Goal: Transaction & Acquisition: Purchase product/service

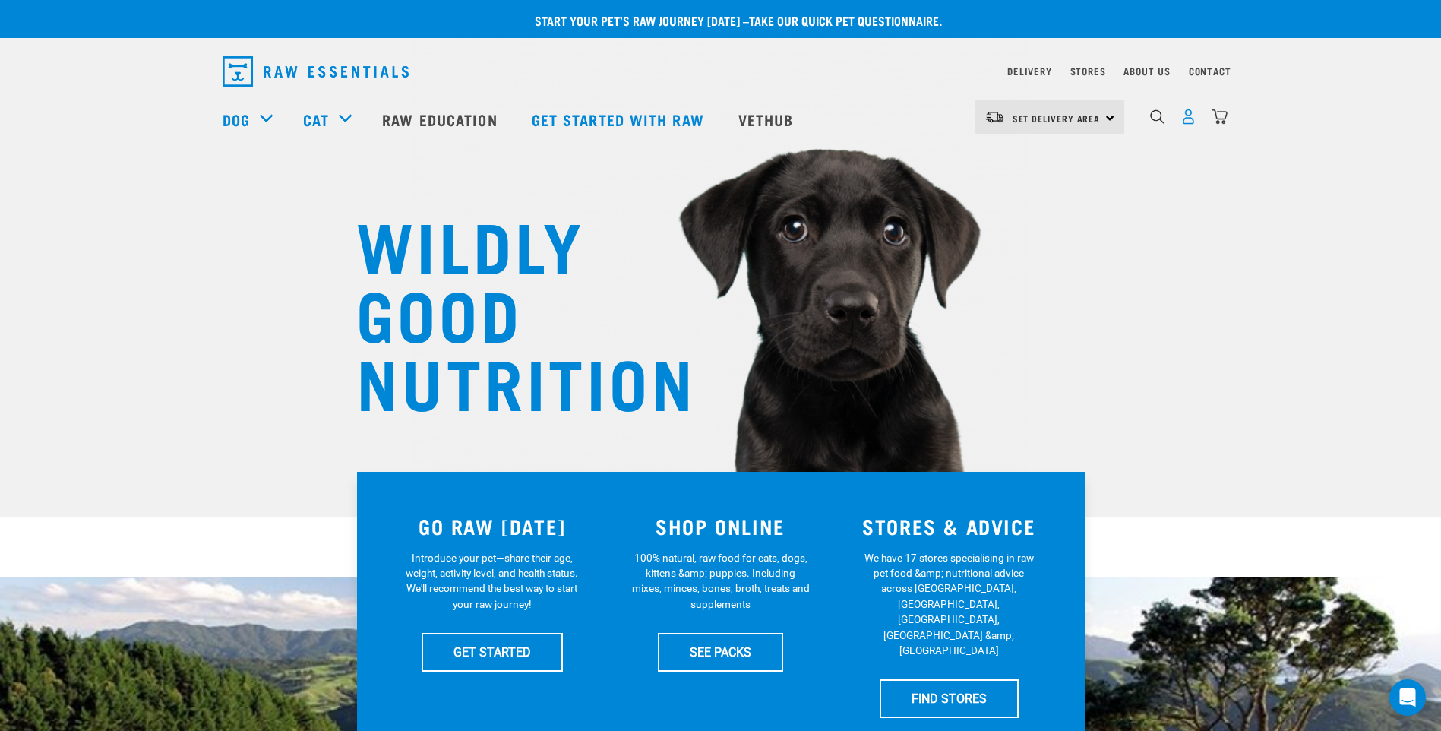
click at [1189, 122] on img "dropdown navigation" at bounding box center [1188, 117] width 16 height 16
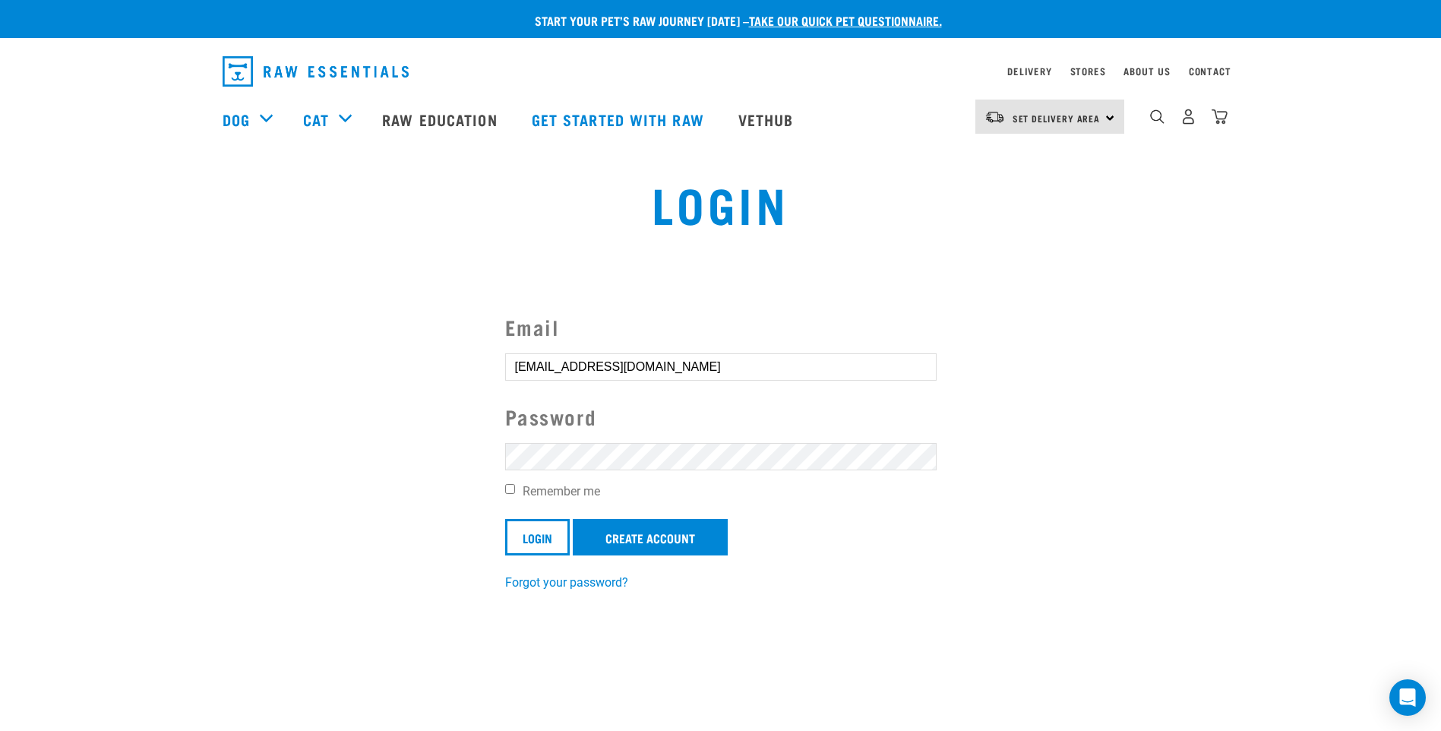
click at [510, 490] on input "Remember me" at bounding box center [510, 489] width 10 height 10
checkbox input "true"
click at [536, 529] on input "Login" at bounding box center [537, 537] width 65 height 36
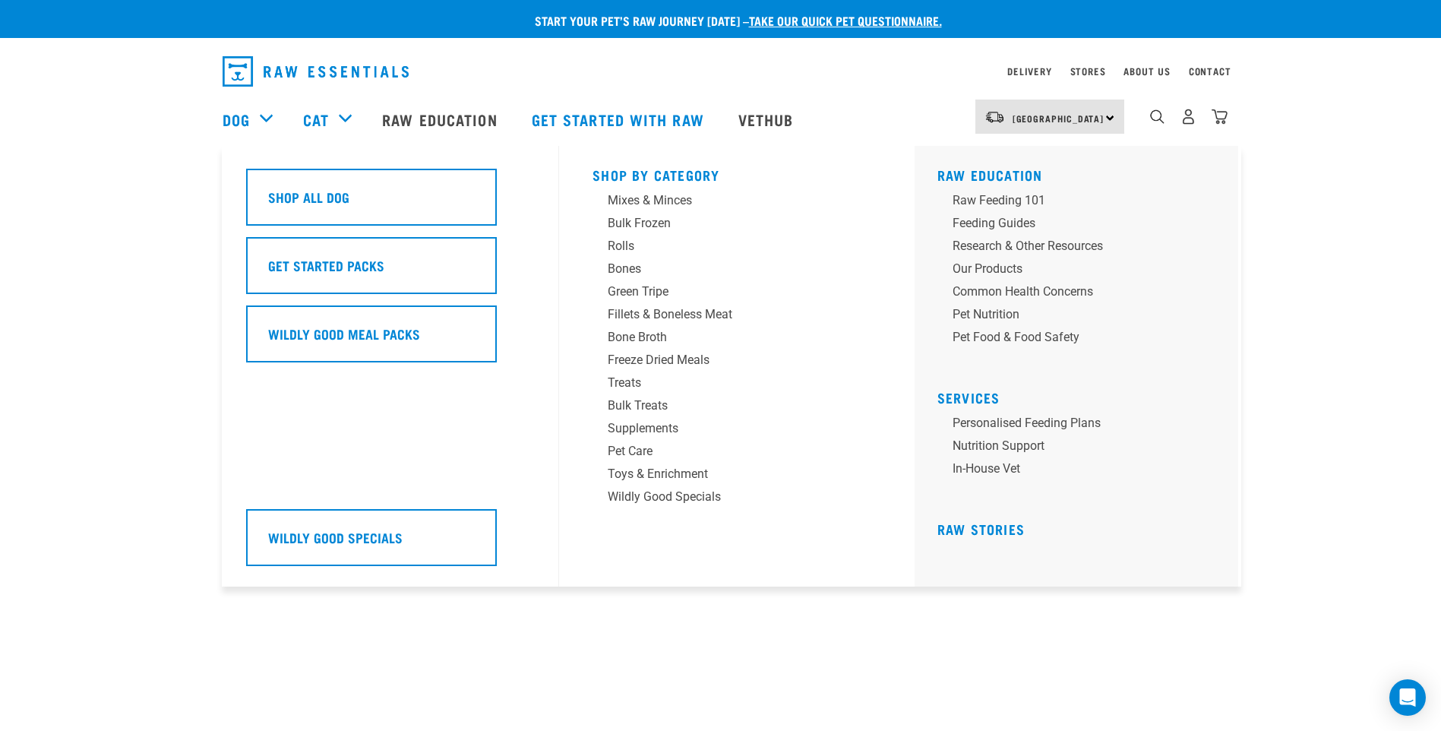
click at [257, 119] on div "Dog" at bounding box center [255, 119] width 65 height 61
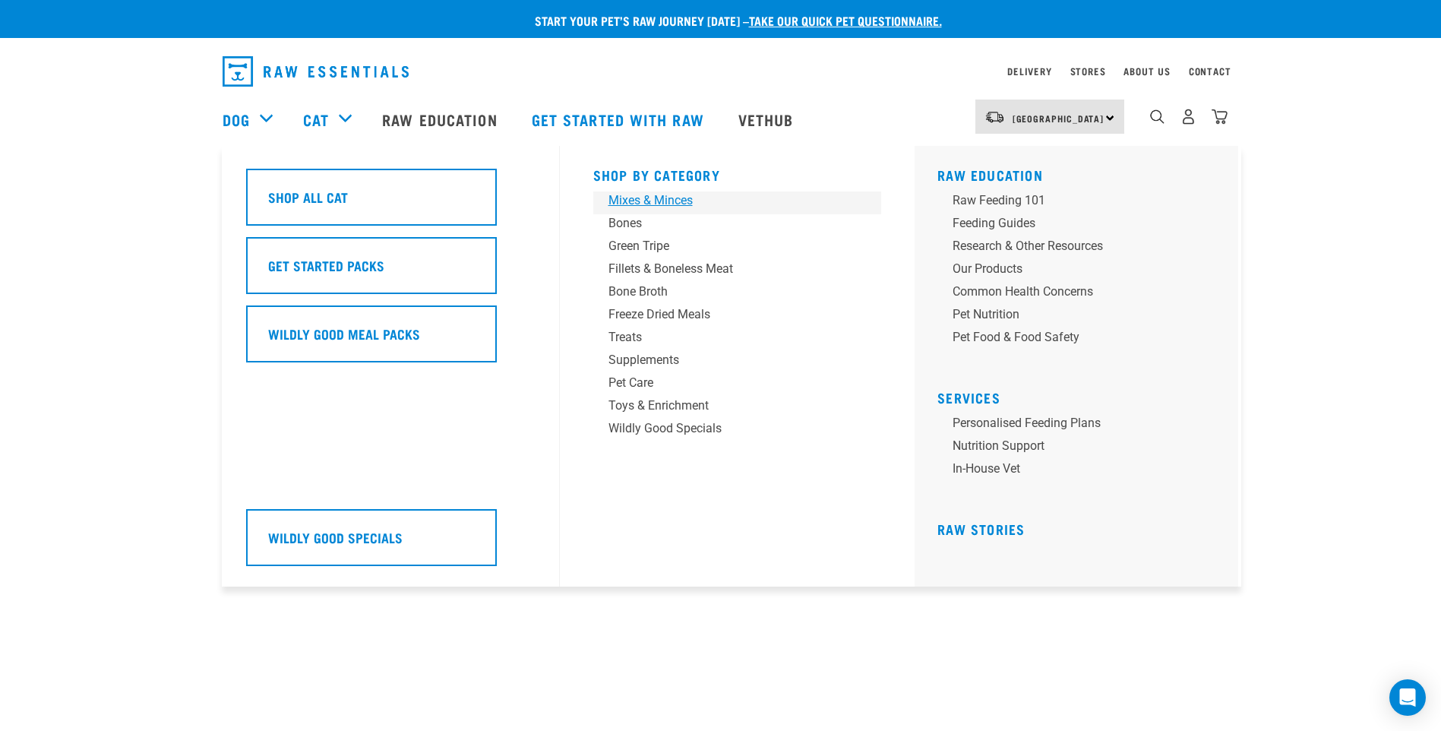
click at [683, 200] on div "Mixes & Minces" at bounding box center [726, 200] width 237 height 18
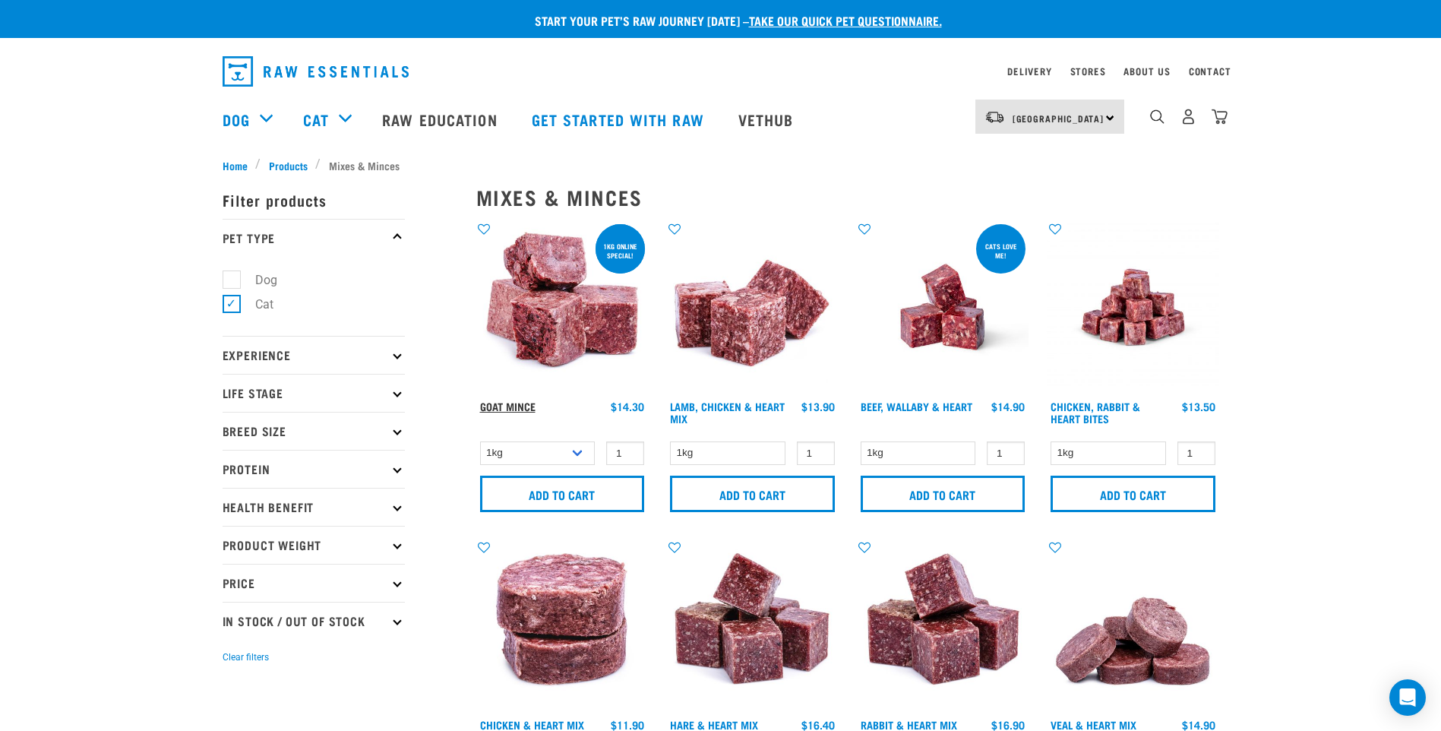
click at [522, 403] on link "Goat Mince" at bounding box center [507, 405] width 55 height 5
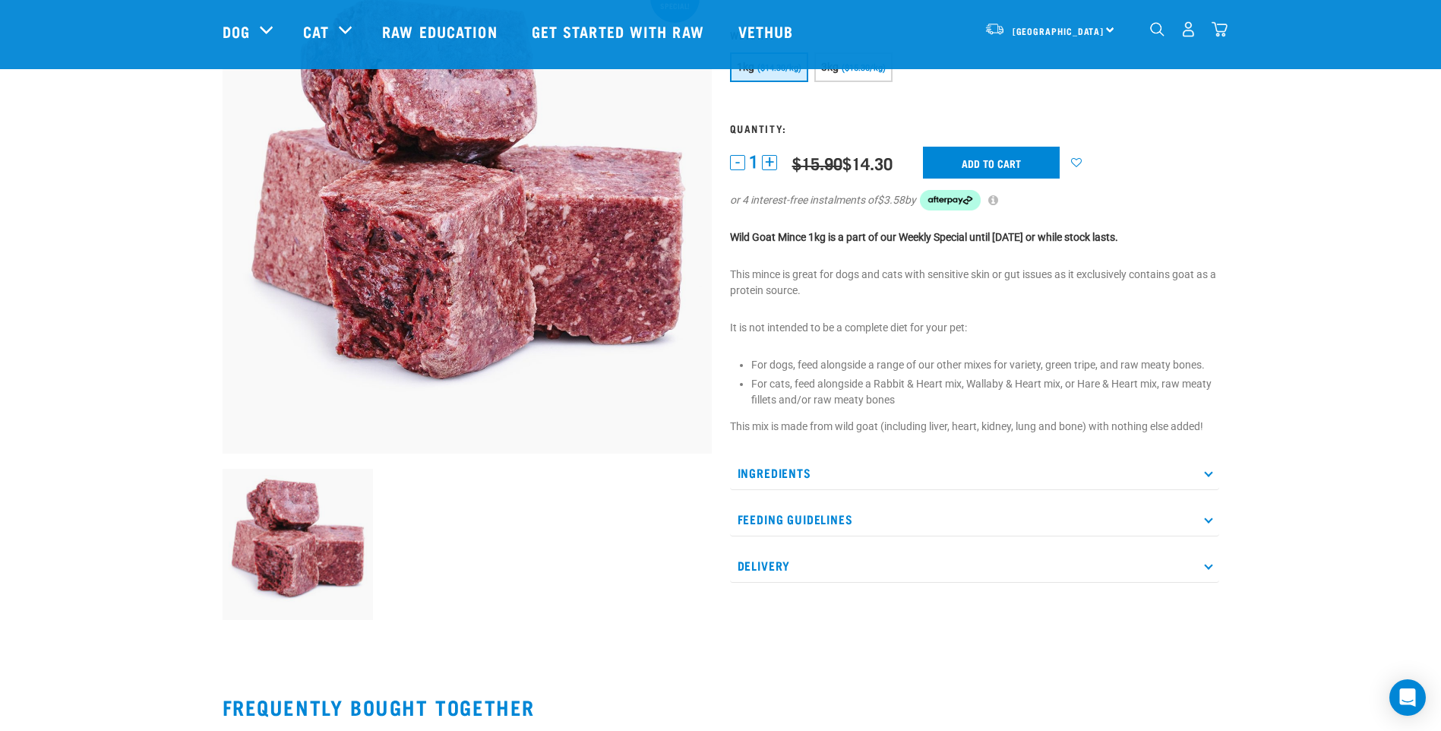
scroll to position [152, 0]
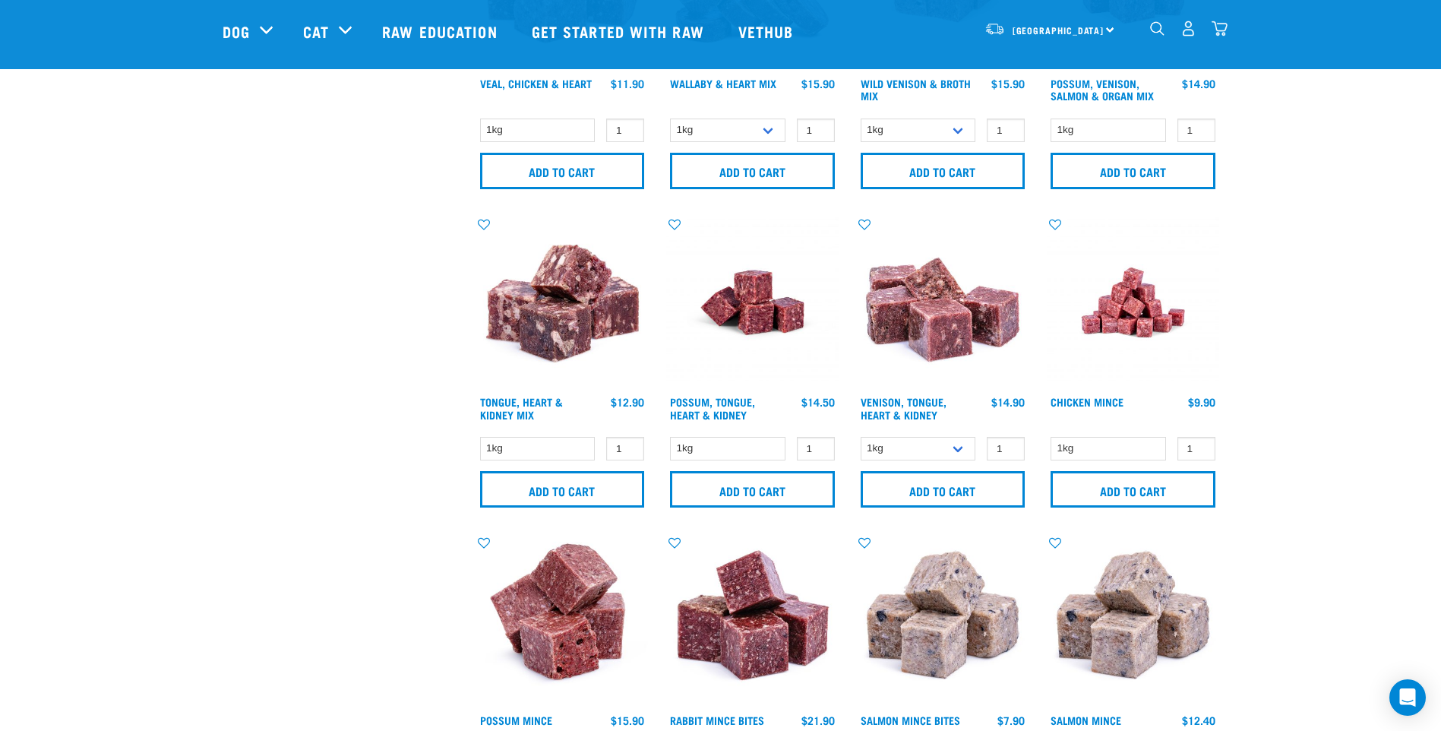
scroll to position [532, 0]
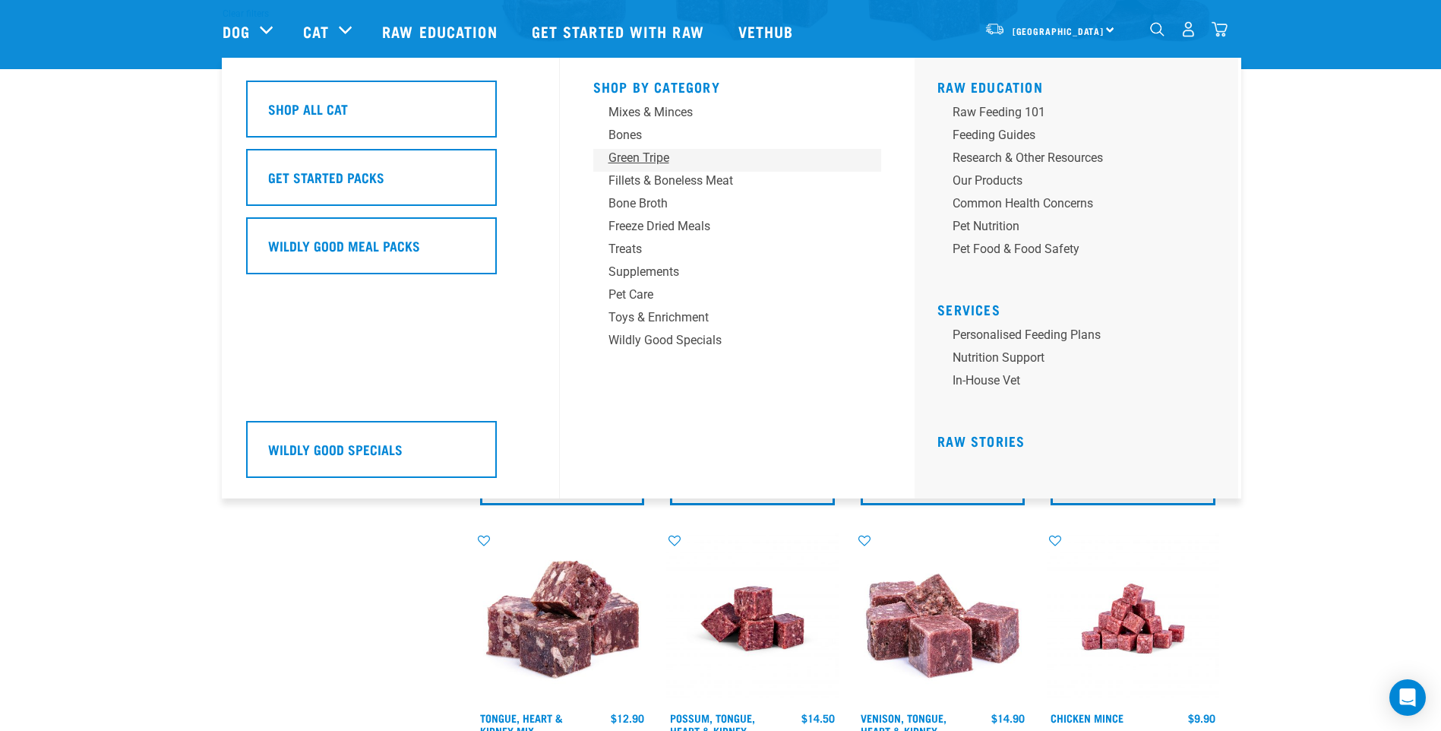
click at [633, 157] on div "Green Tripe" at bounding box center [726, 158] width 237 height 18
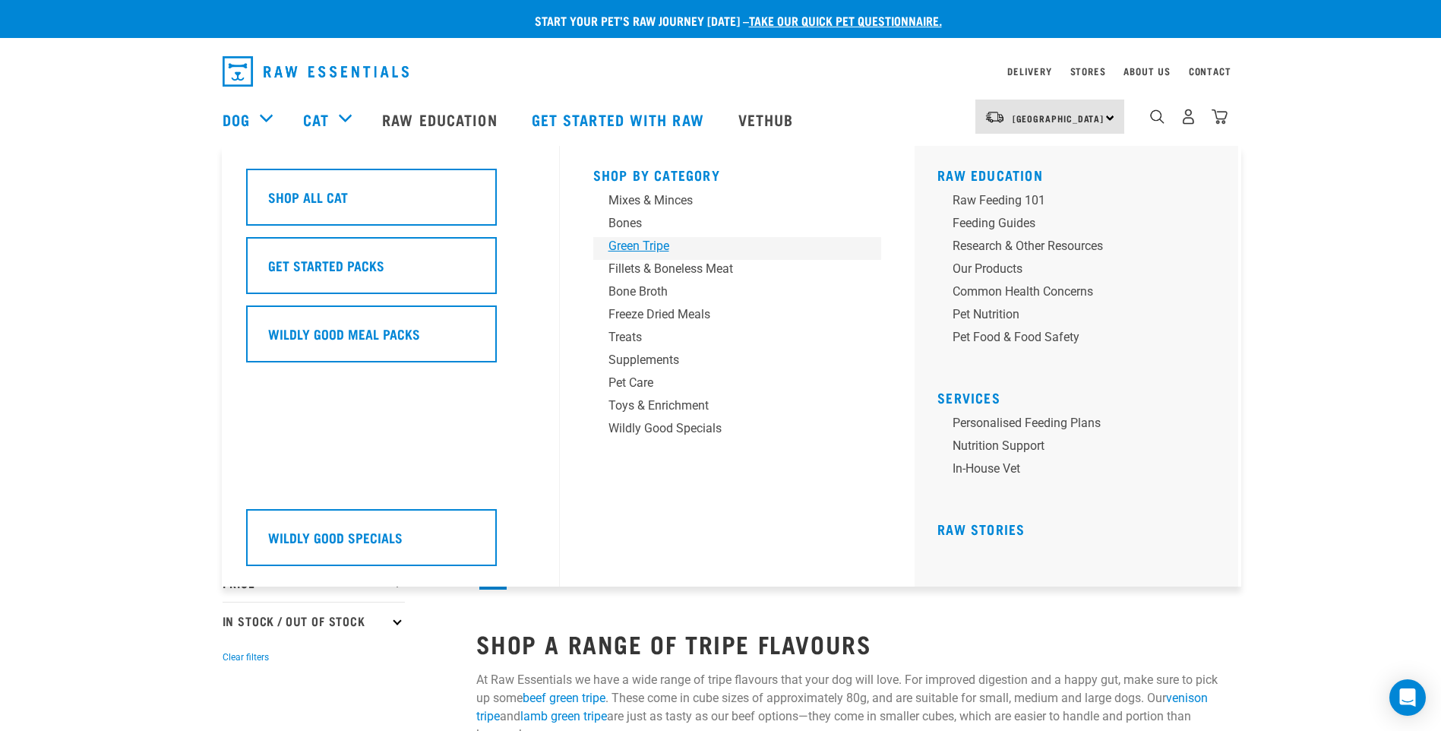
click at [640, 248] on div "Green Tripe" at bounding box center [726, 246] width 237 height 18
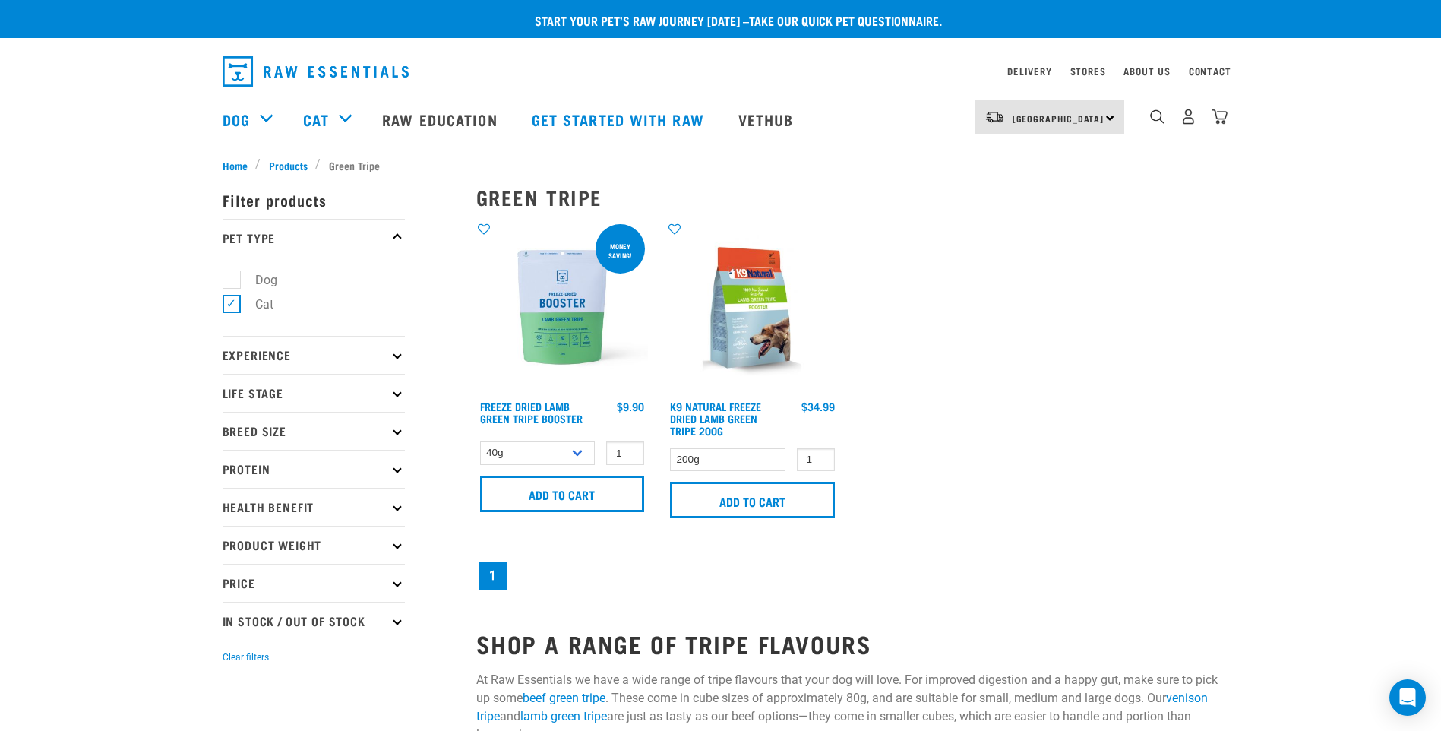
click at [236, 282] on label "Dog" at bounding box center [257, 279] width 52 height 19
click at [232, 282] on input "Dog" at bounding box center [228, 277] width 10 height 10
checkbox input "true"
click at [231, 305] on label "Cat" at bounding box center [255, 304] width 49 height 19
click at [227, 305] on input "Cat" at bounding box center [228, 302] width 10 height 10
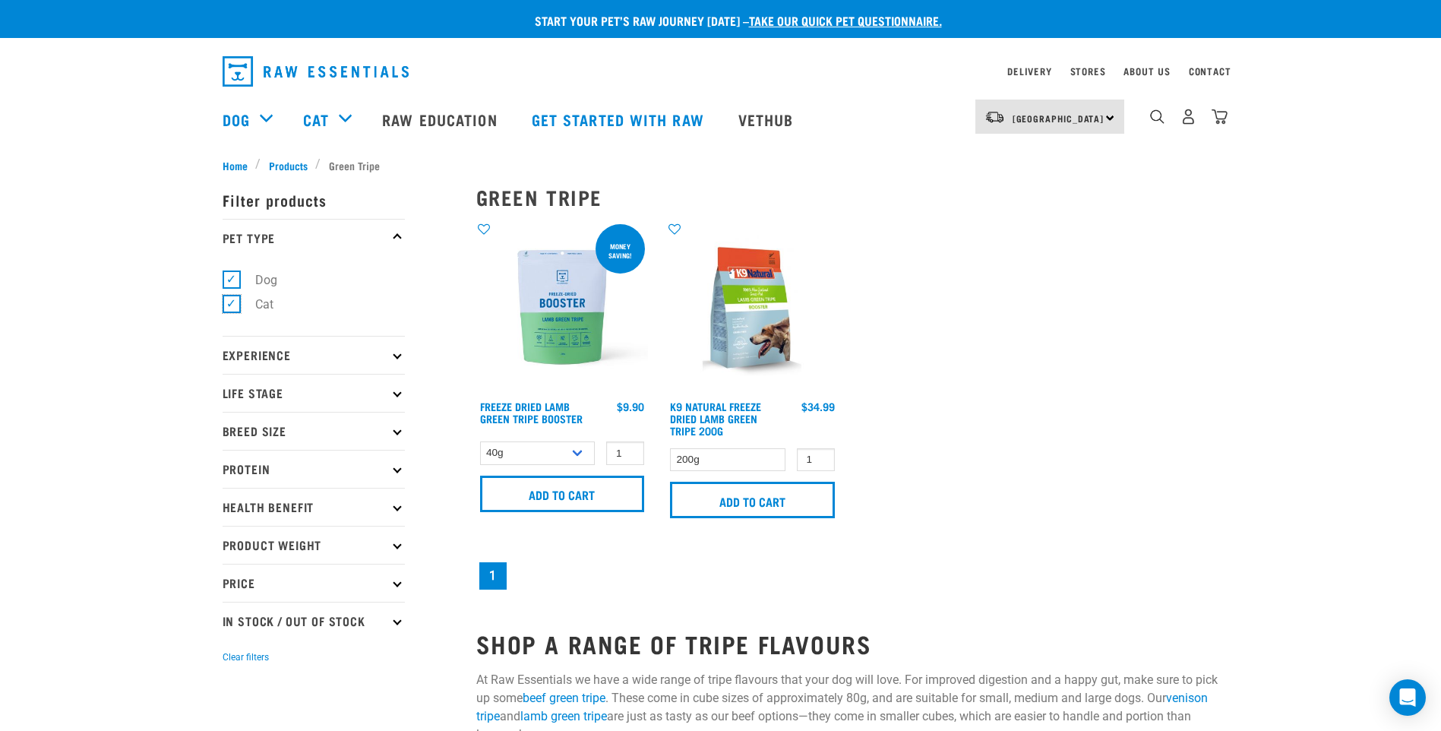
checkbox input "false"
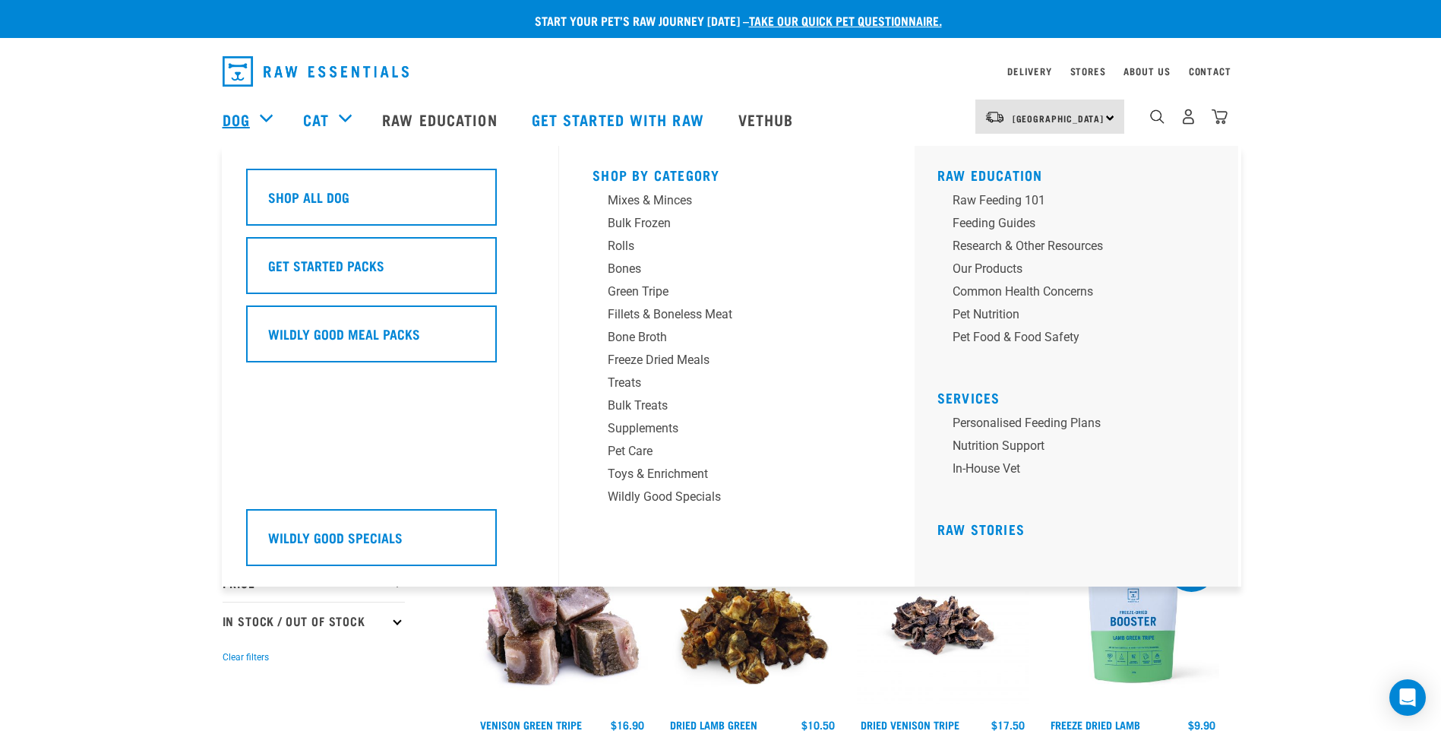
click at [248, 114] on link "Dog" at bounding box center [236, 119] width 27 height 23
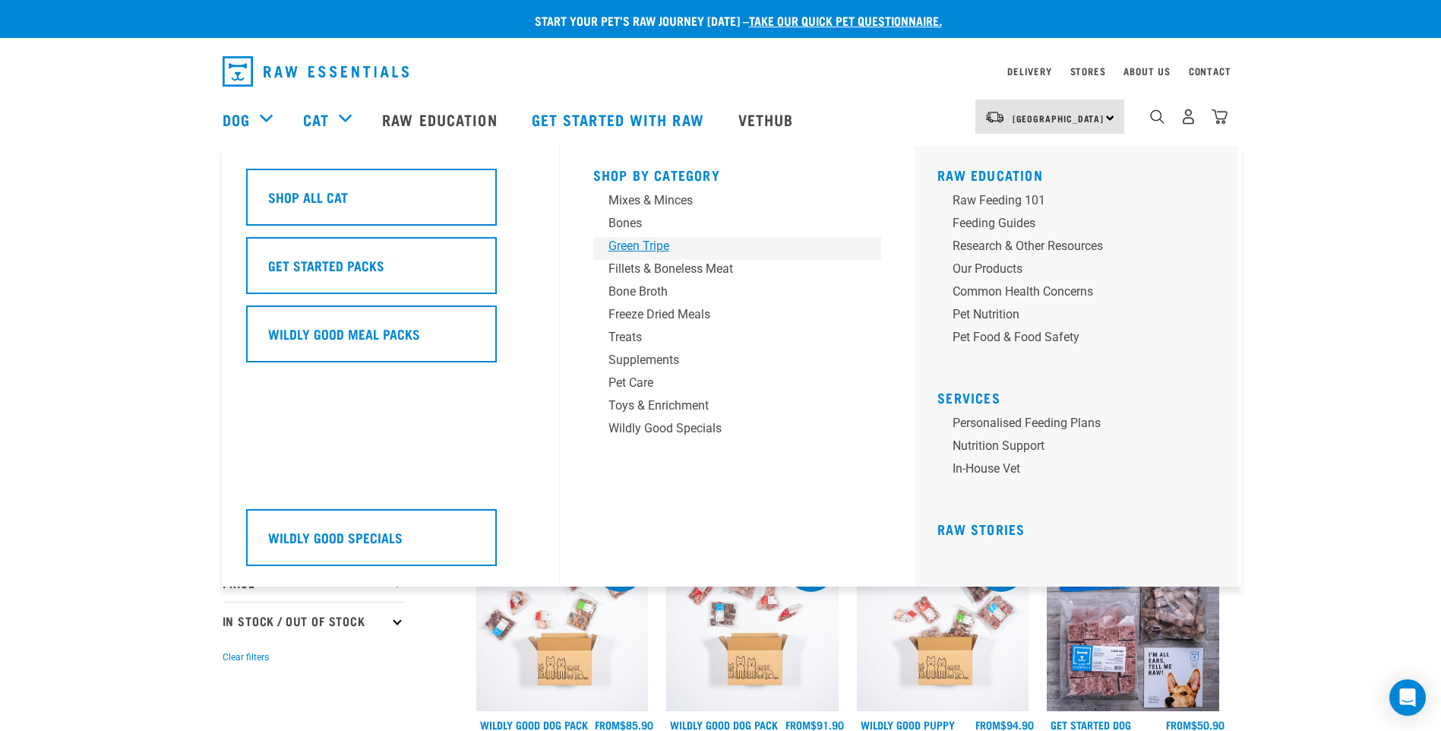
click at [624, 246] on div "Green Tripe" at bounding box center [726, 246] width 237 height 18
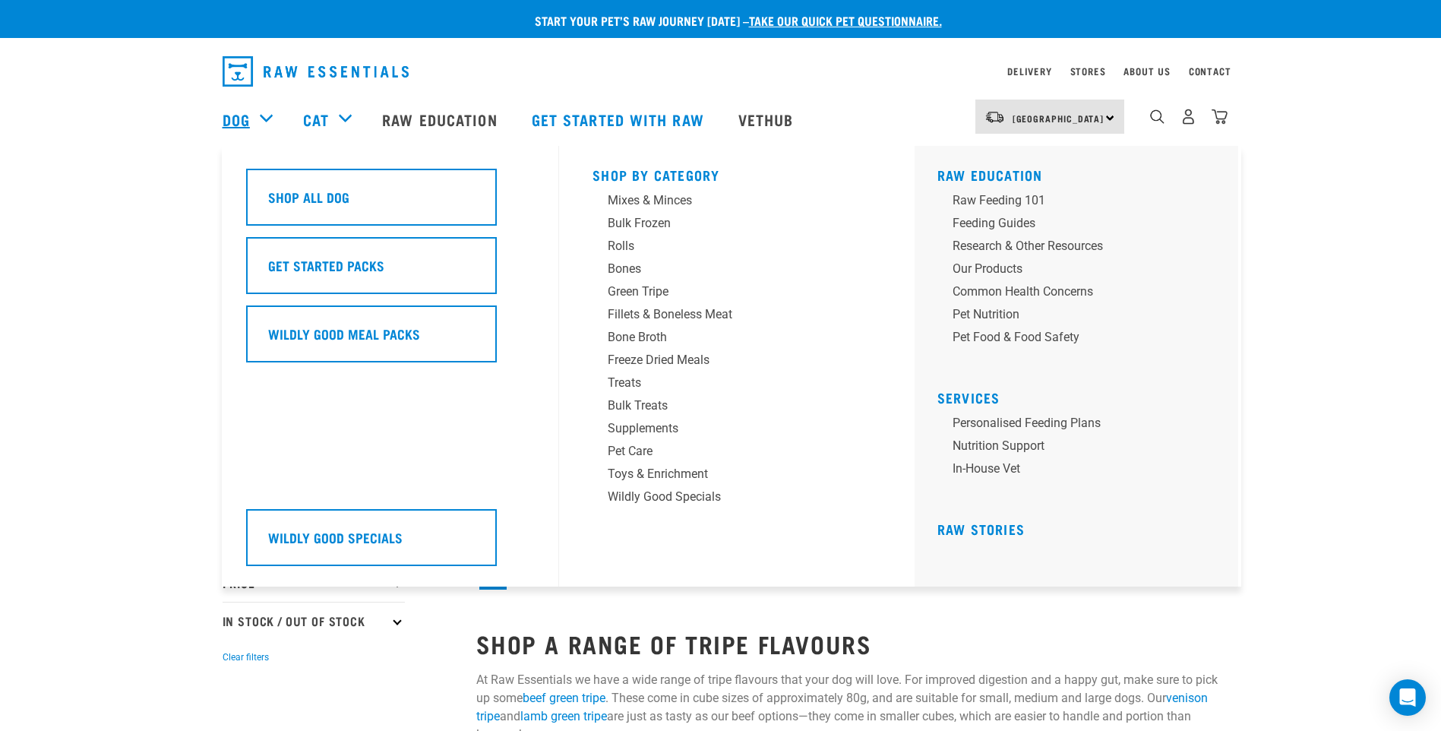
click at [245, 120] on link "Dog" at bounding box center [236, 119] width 27 height 23
click at [264, 113] on div "Dog" at bounding box center [255, 119] width 65 height 61
click at [230, 119] on link "Dog" at bounding box center [236, 119] width 27 height 23
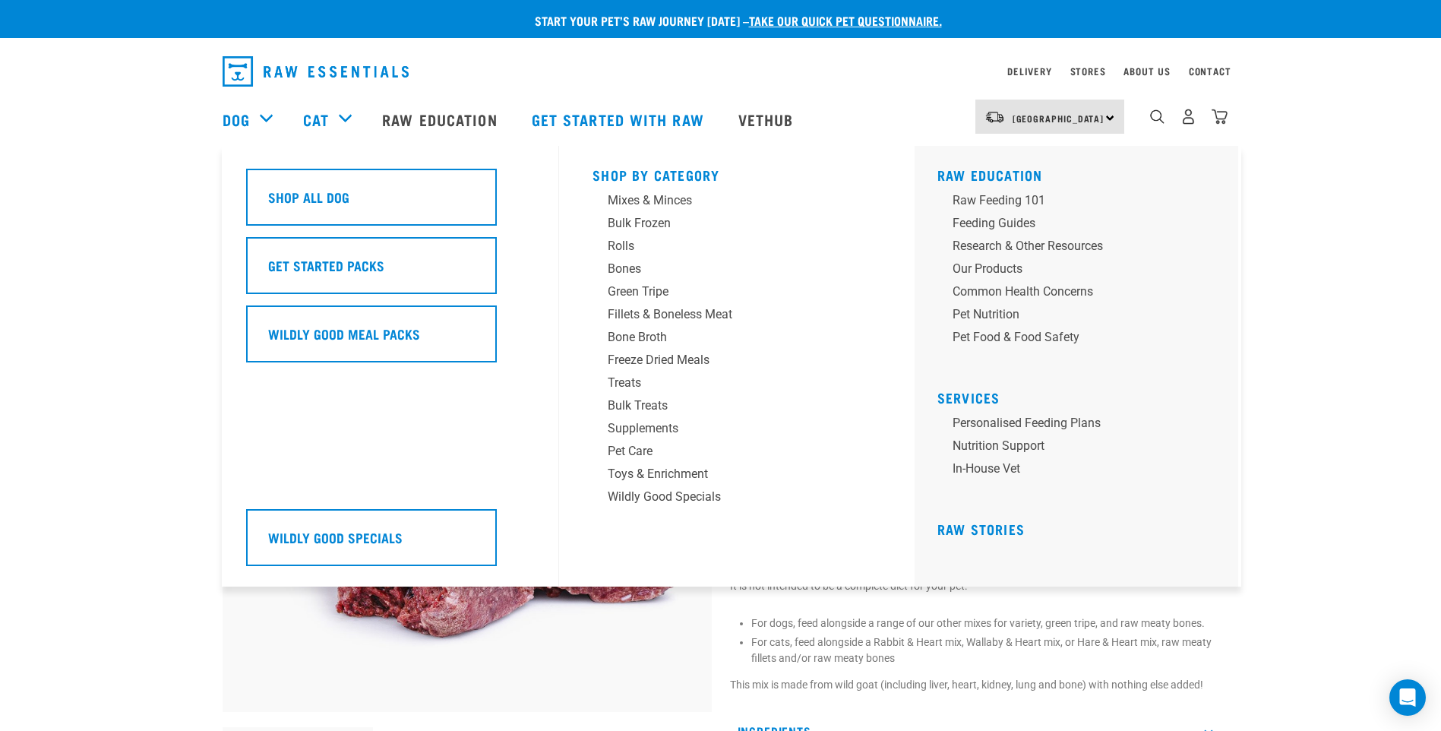
click at [261, 118] on div "Dog" at bounding box center [255, 119] width 65 height 61
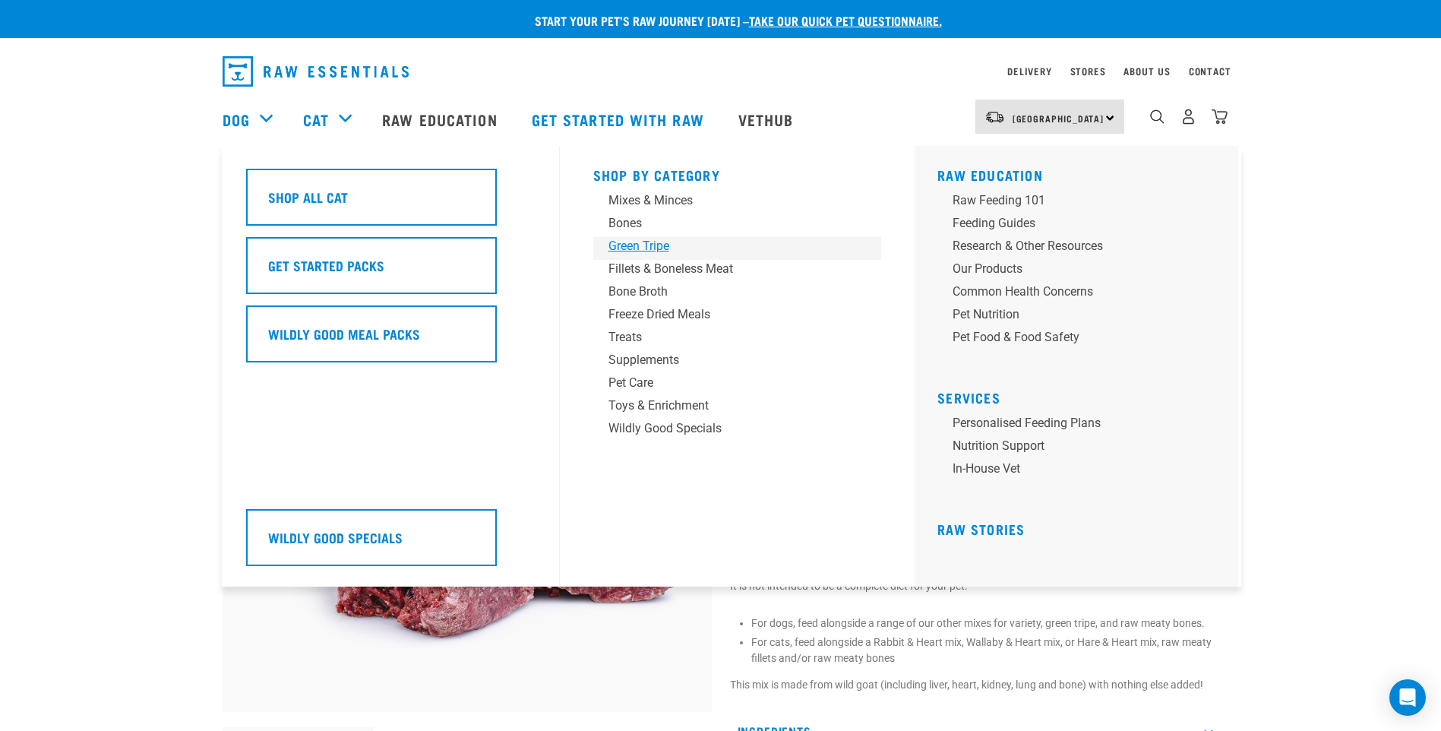
click at [633, 250] on div "Green Tripe" at bounding box center [726, 246] width 237 height 18
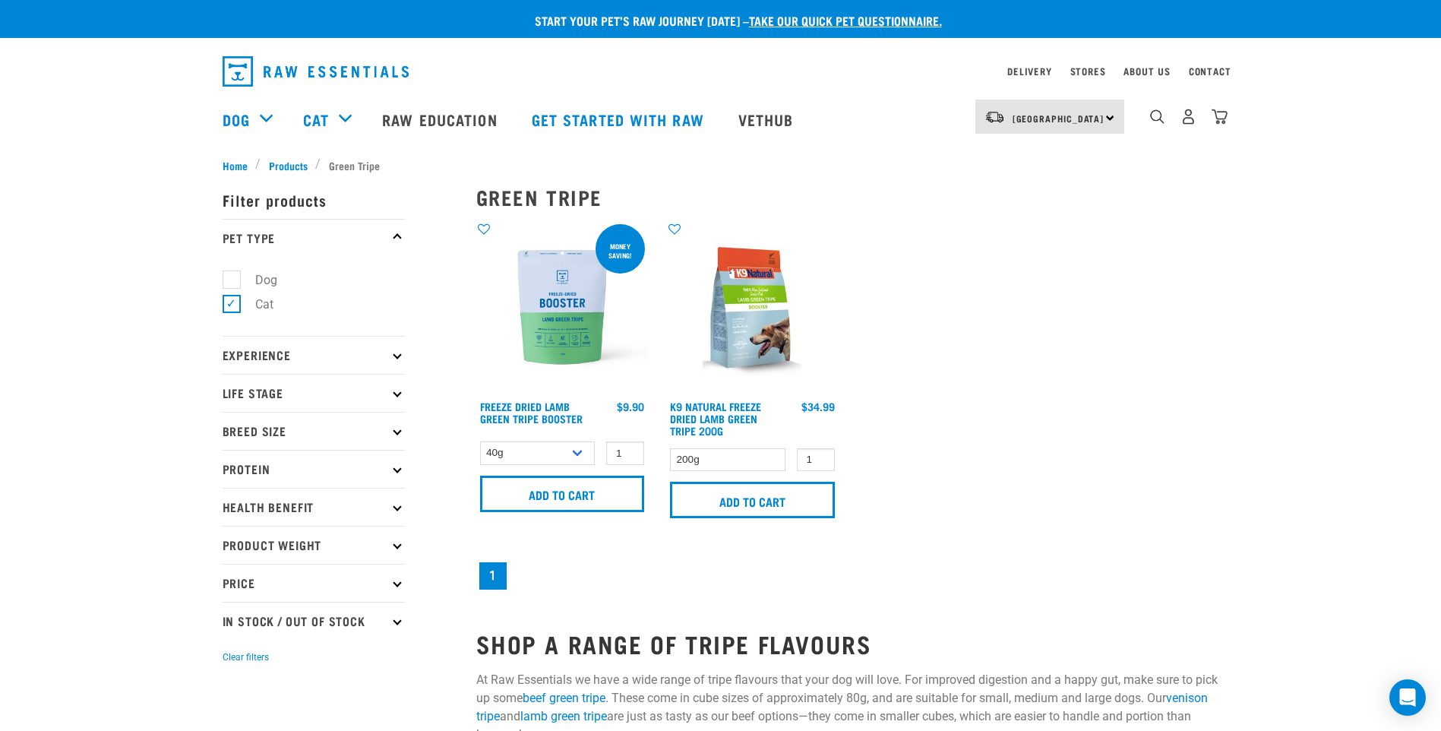
click at [231, 280] on label "Dog" at bounding box center [257, 279] width 52 height 19
click at [229, 280] on input "Dog" at bounding box center [228, 277] width 10 height 10
checkbox input "true"
click at [231, 301] on label "Cat" at bounding box center [255, 304] width 49 height 19
click at [230, 301] on input "Cat" at bounding box center [228, 302] width 10 height 10
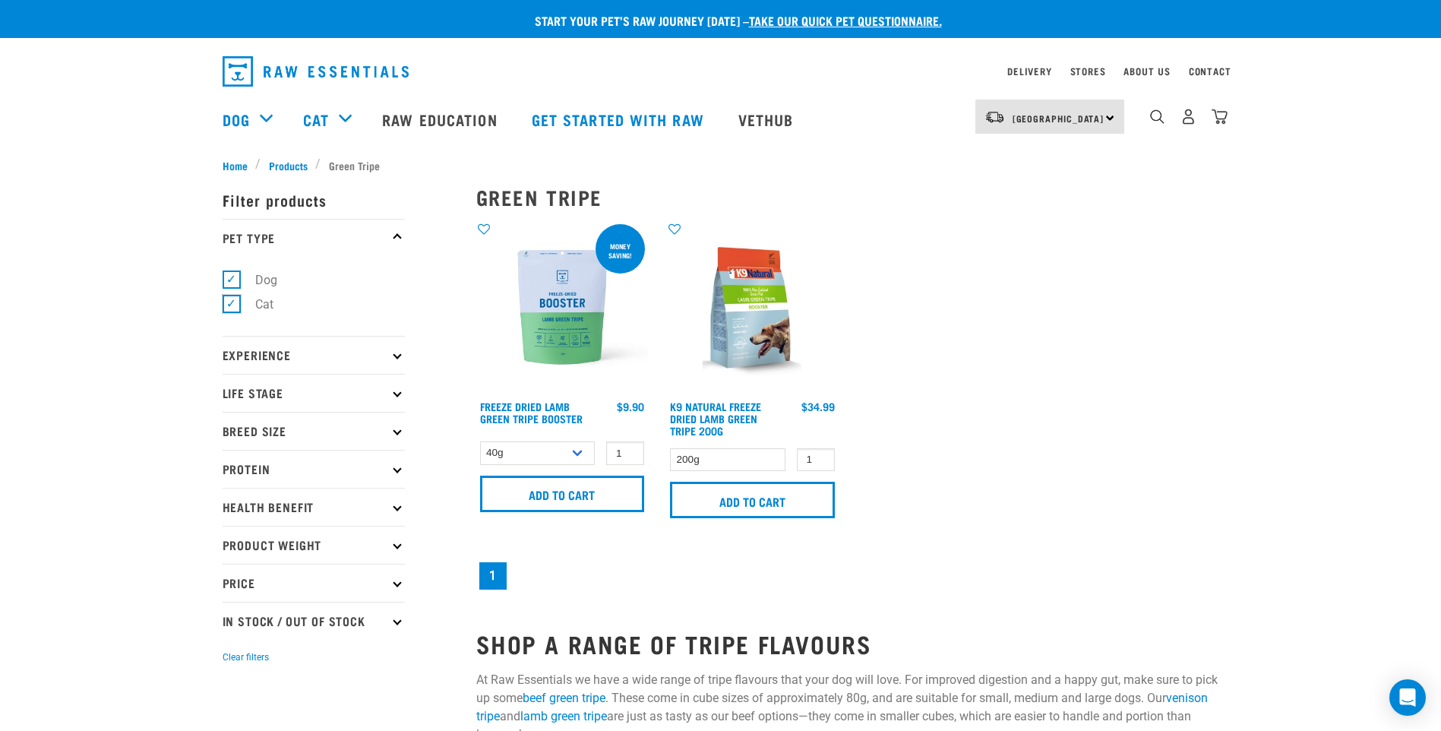
checkbox input "false"
click at [497, 576] on link "1" at bounding box center [492, 575] width 27 height 27
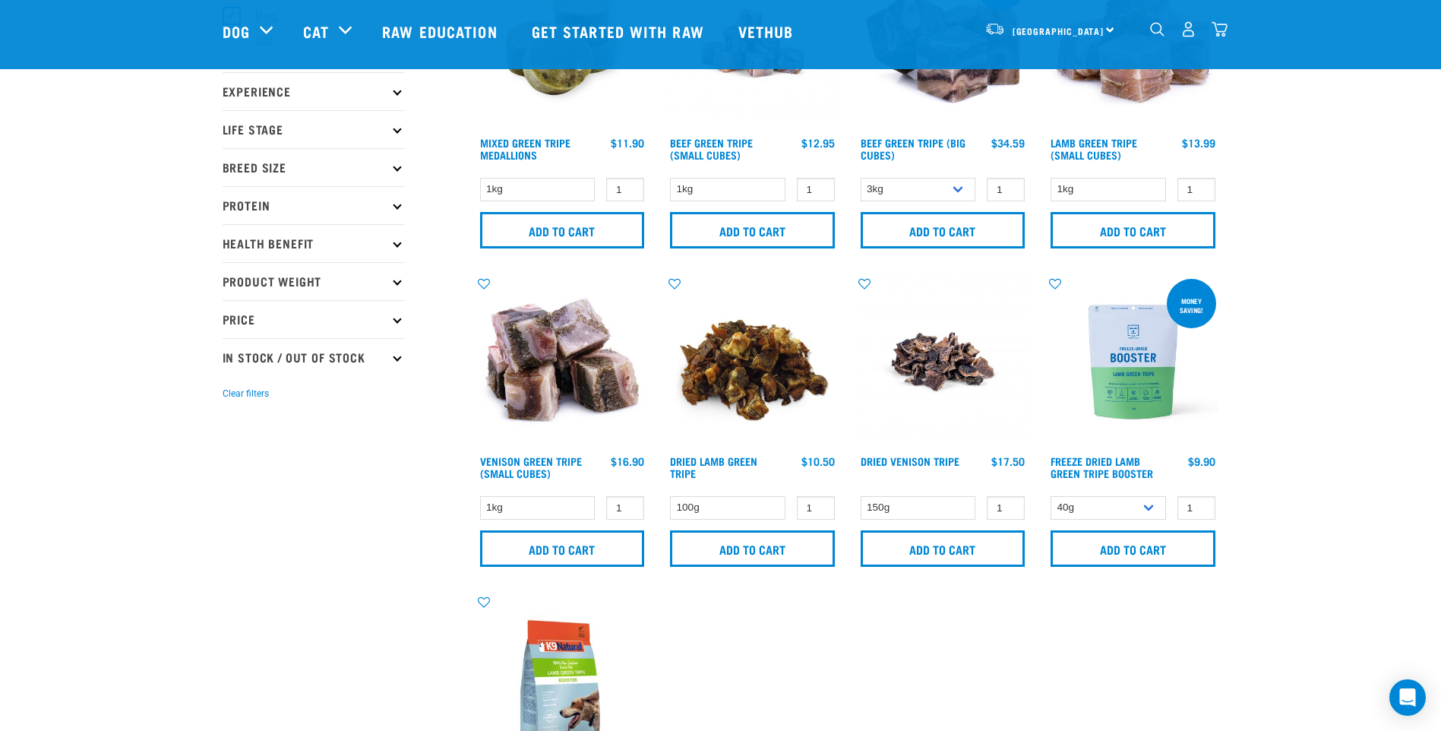
scroll to position [228, 0]
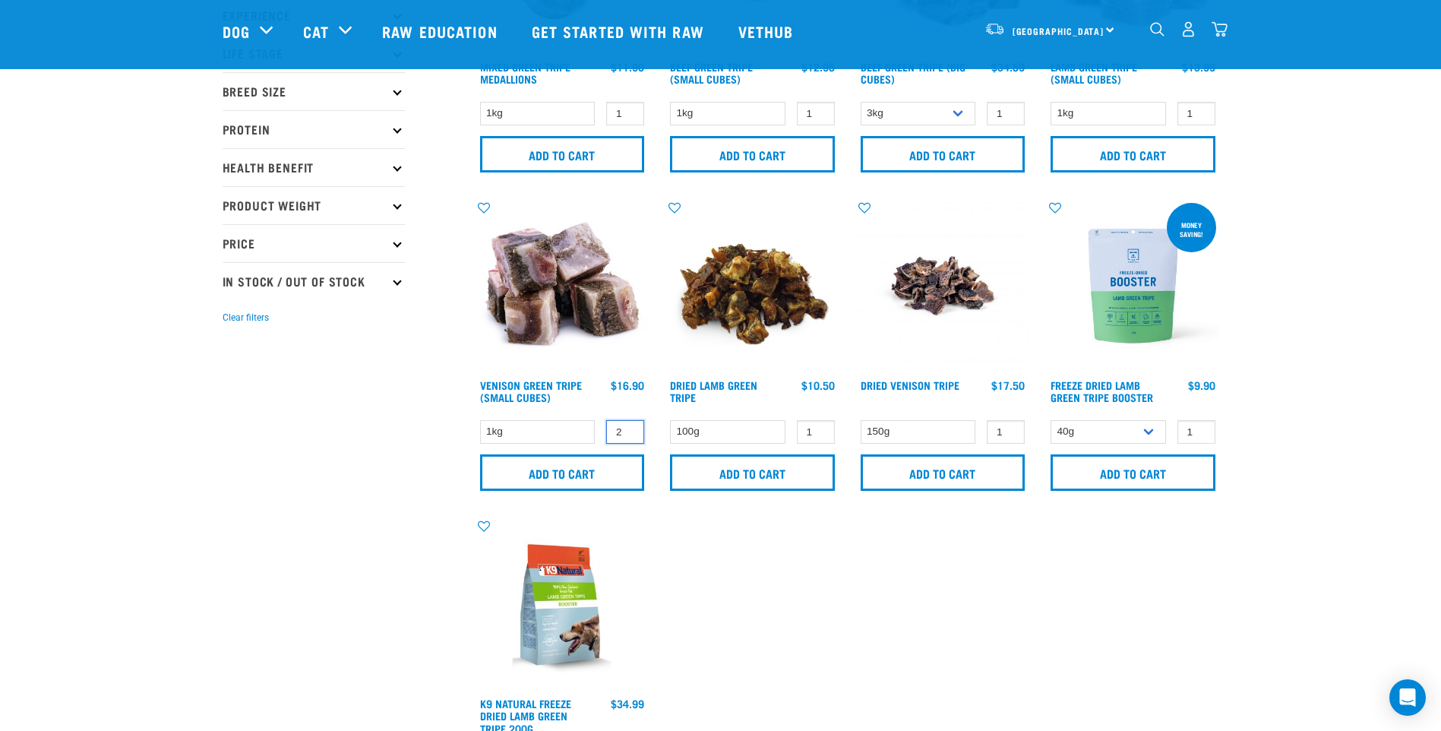
click at [626, 428] on input "2" at bounding box center [625, 432] width 38 height 24
click at [626, 428] on input "3" at bounding box center [625, 432] width 38 height 24
type input "4"
click at [632, 428] on input "4" at bounding box center [625, 432] width 38 height 24
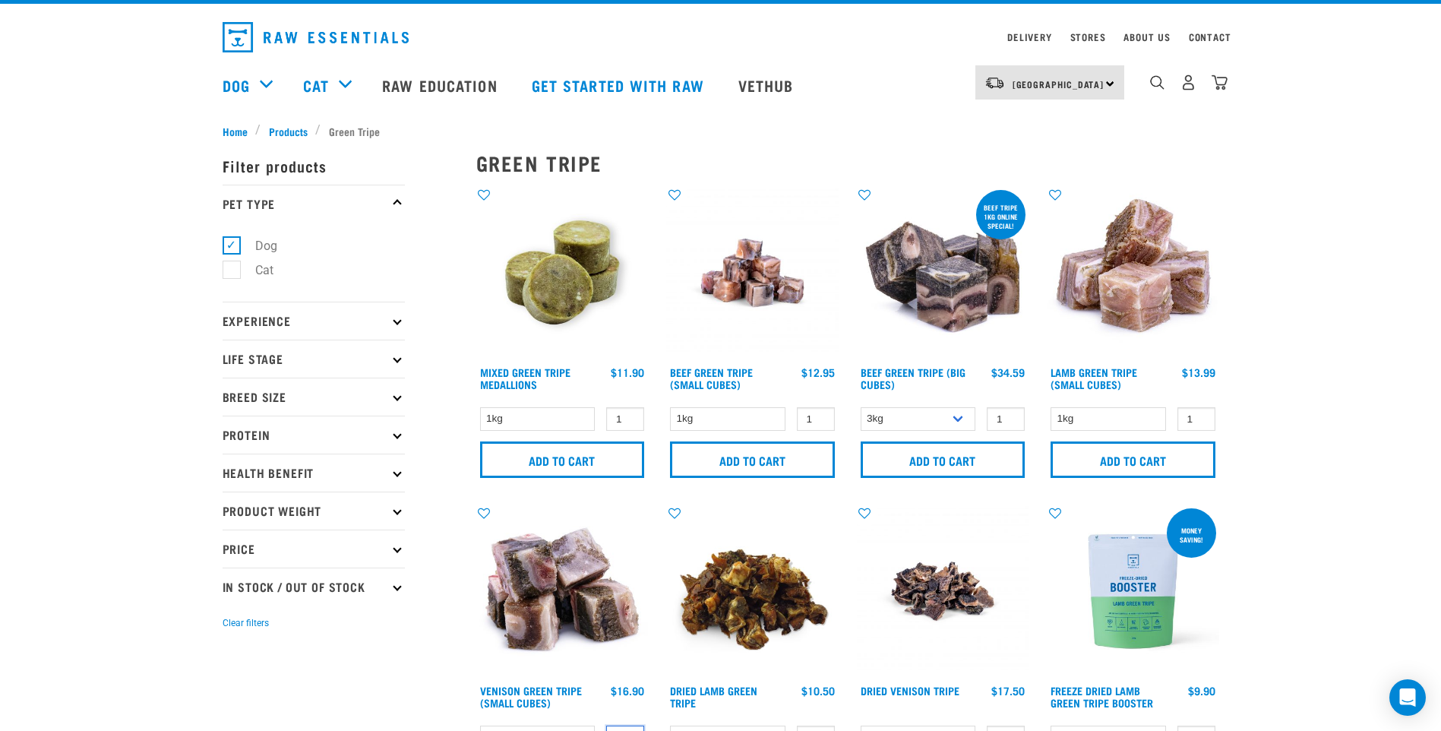
scroll to position [0, 0]
